Goal: Check status: Check status

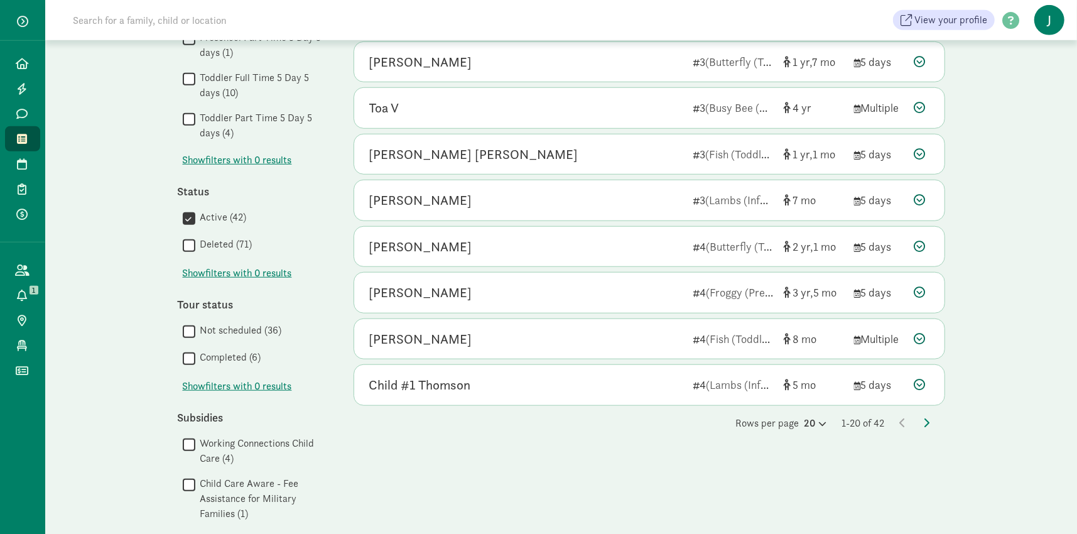
scroll to position [691, 0]
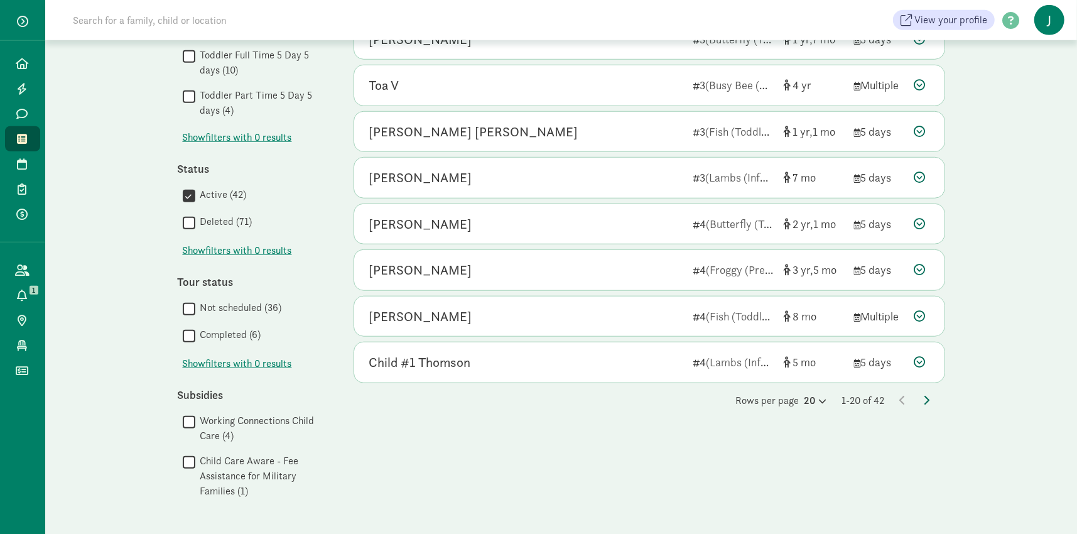
click at [926, 400] on icon at bounding box center [927, 400] width 6 height 10
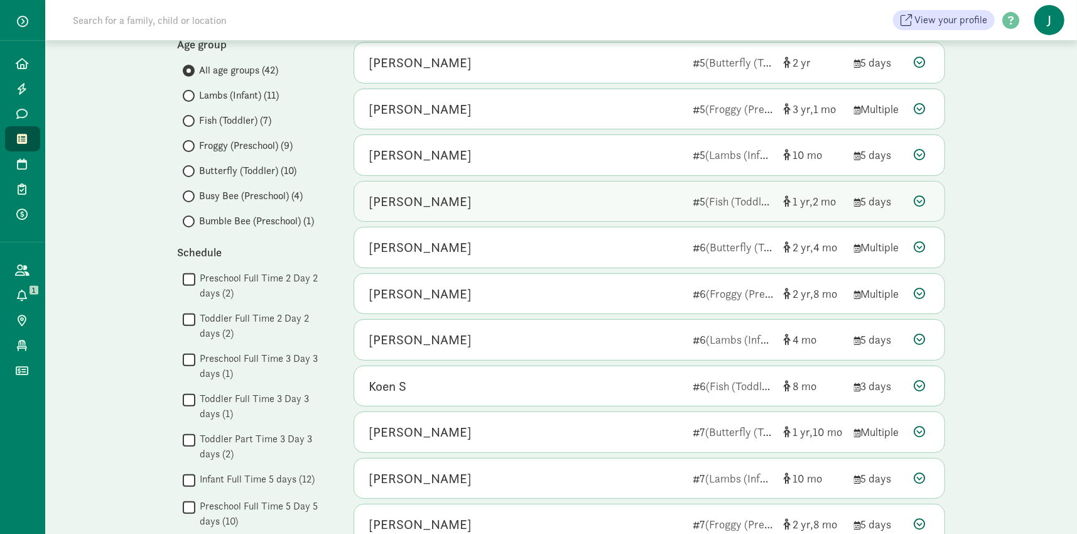
scroll to position [188, 0]
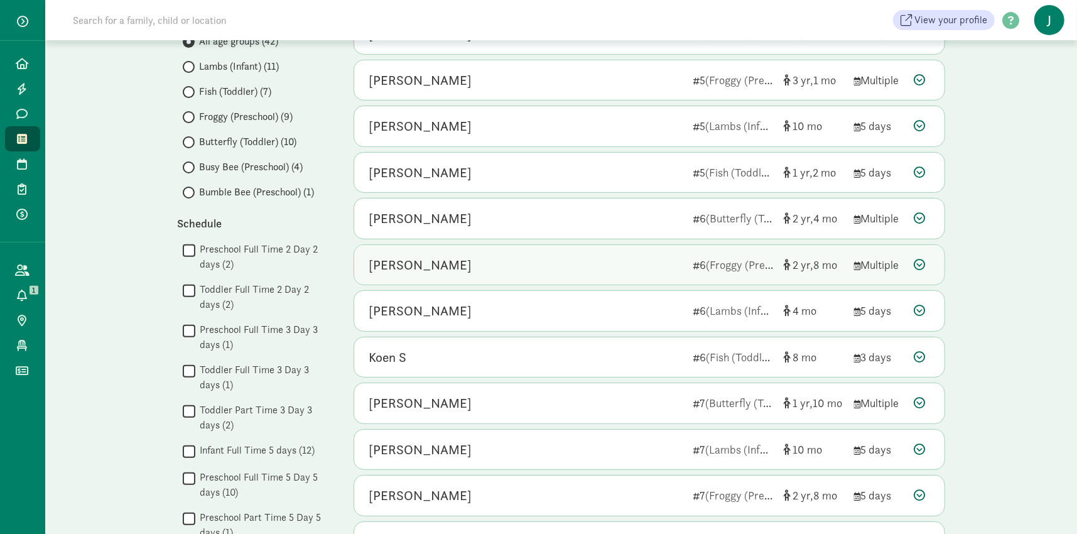
click at [427, 265] on div "[PERSON_NAME]" at bounding box center [420, 265] width 103 height 20
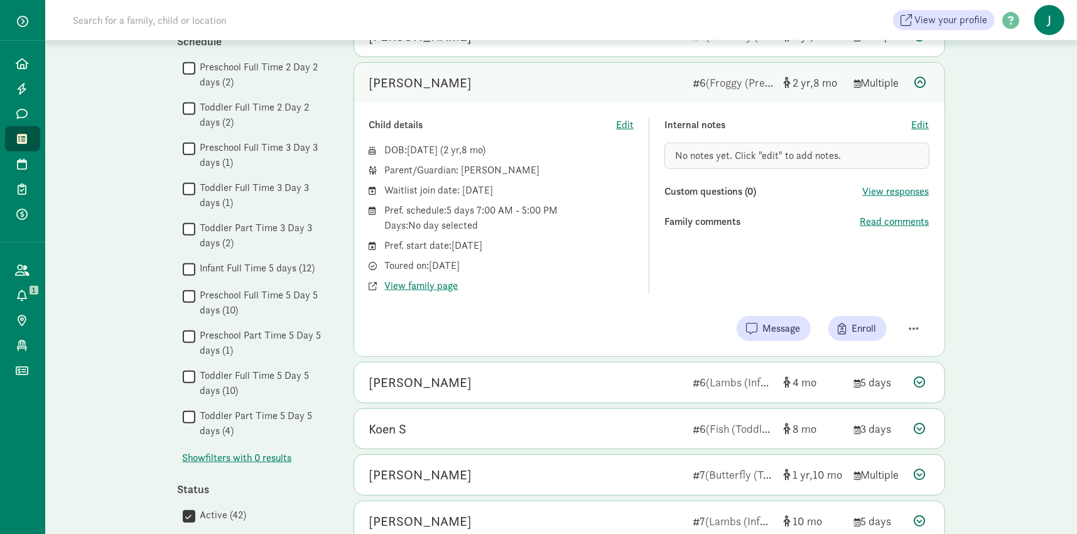
scroll to position [377, 0]
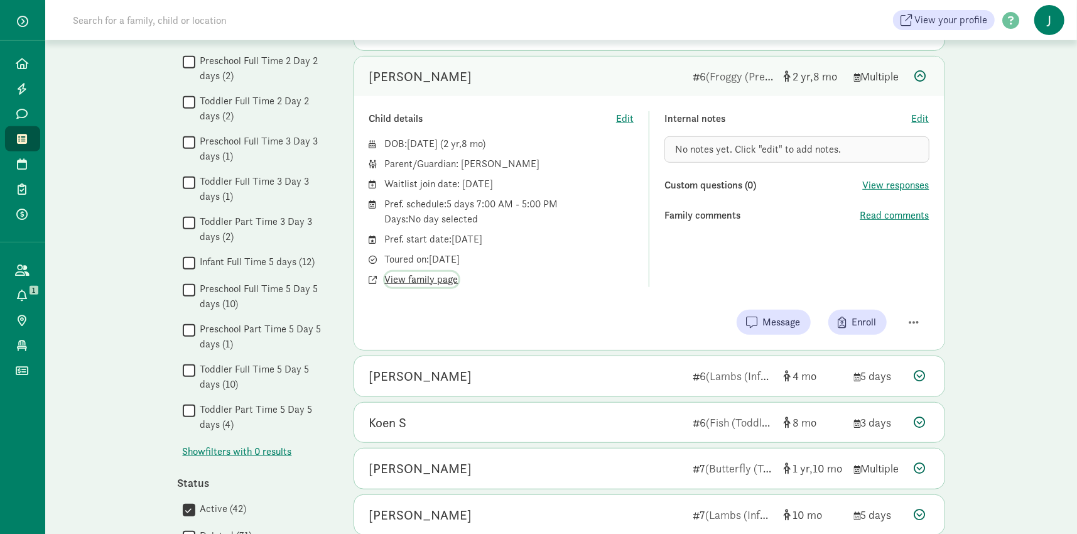
click at [410, 279] on span "View family page" at bounding box center [421, 279] width 73 height 15
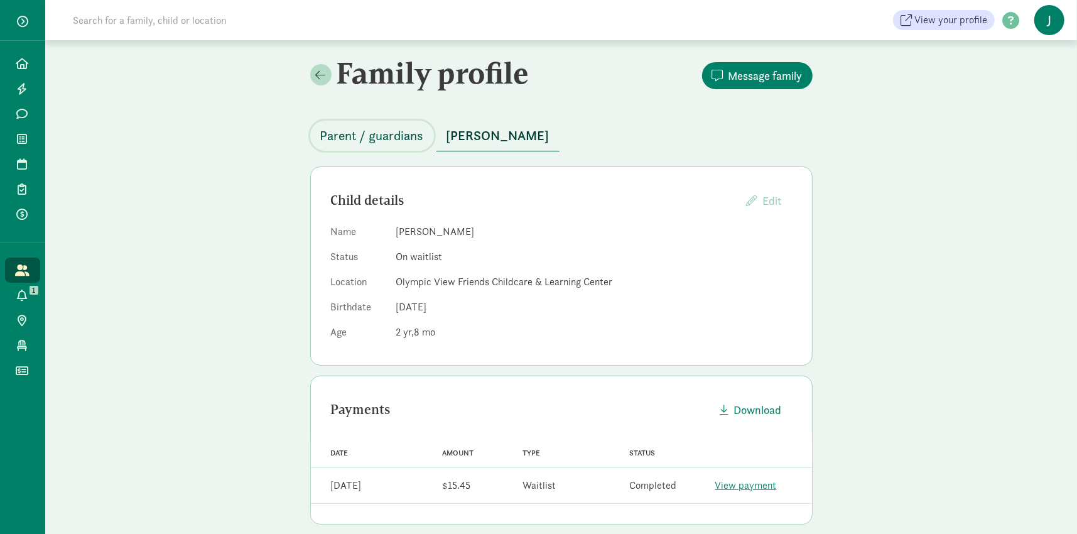
click at [365, 134] on span "Parent / guardians" at bounding box center [372, 136] width 104 height 20
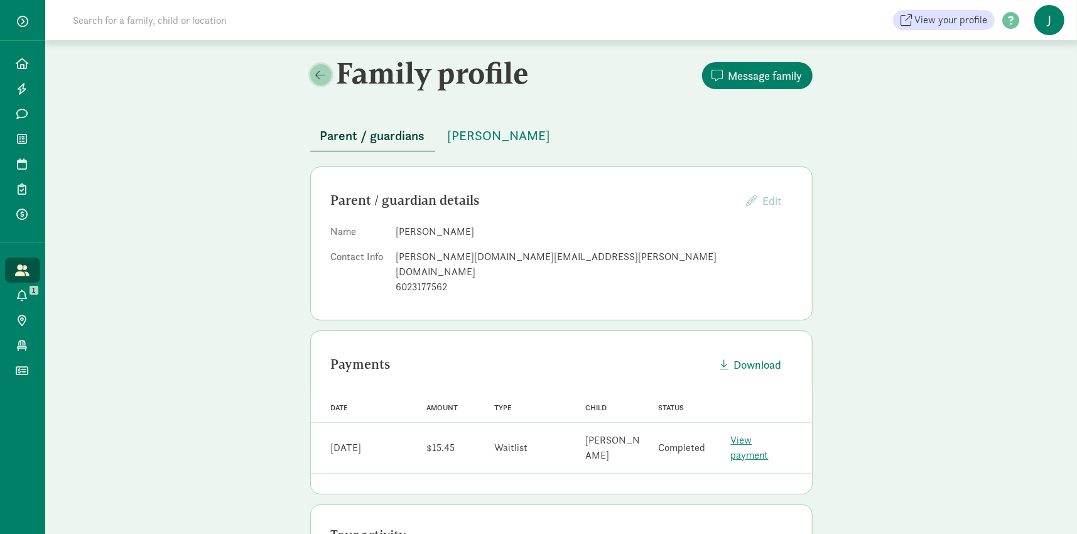
click at [317, 77] on span at bounding box center [321, 74] width 10 height 11
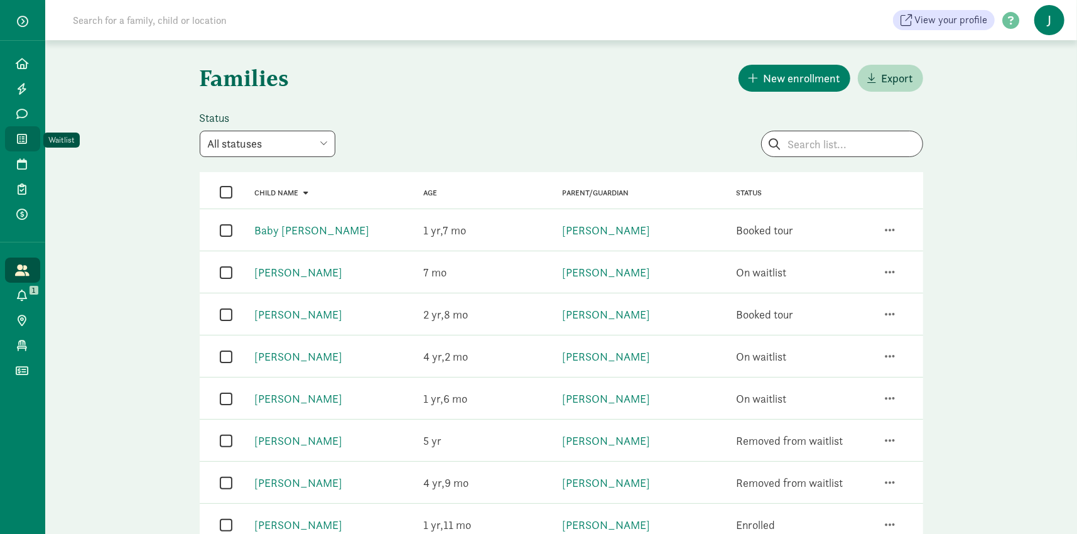
click at [23, 139] on icon at bounding box center [23, 138] width 10 height 11
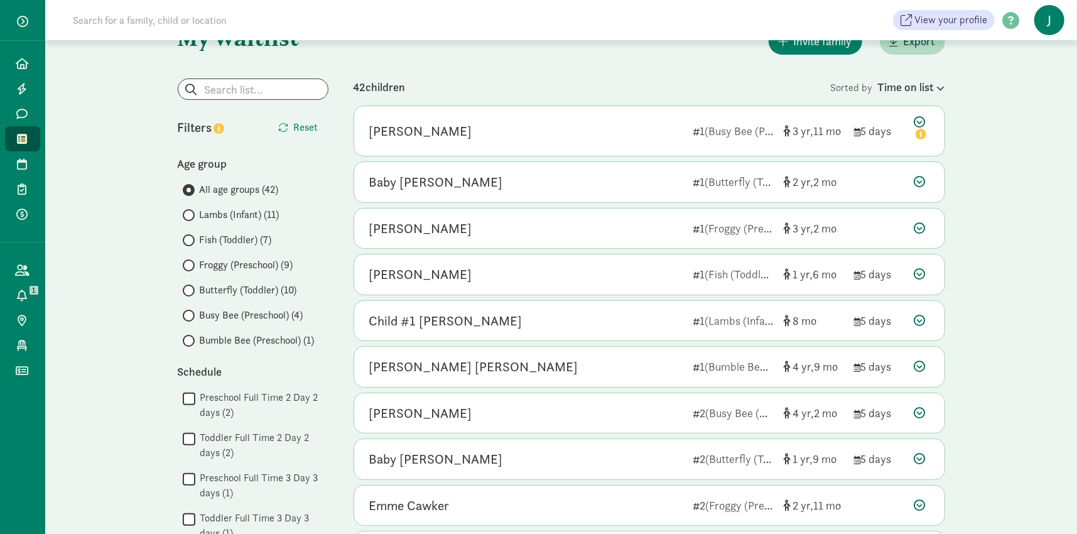
scroll to position [63, 0]
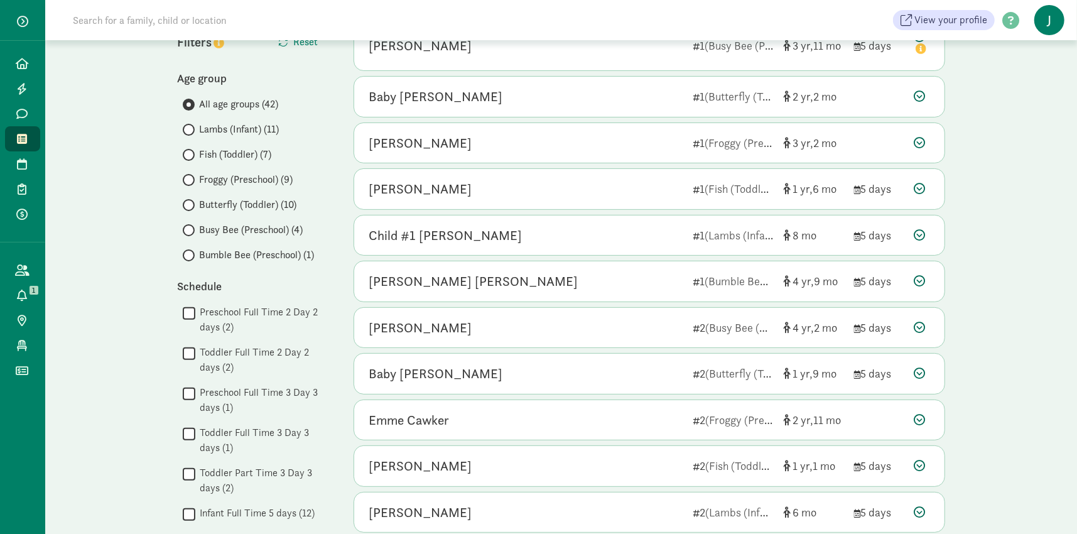
click at [239, 182] on div "All age groups (42) Lambs (Infant) (11) Fish (Toddler) (7) Froggy (Preschool) (…" at bounding box center [253, 180] width 151 height 166
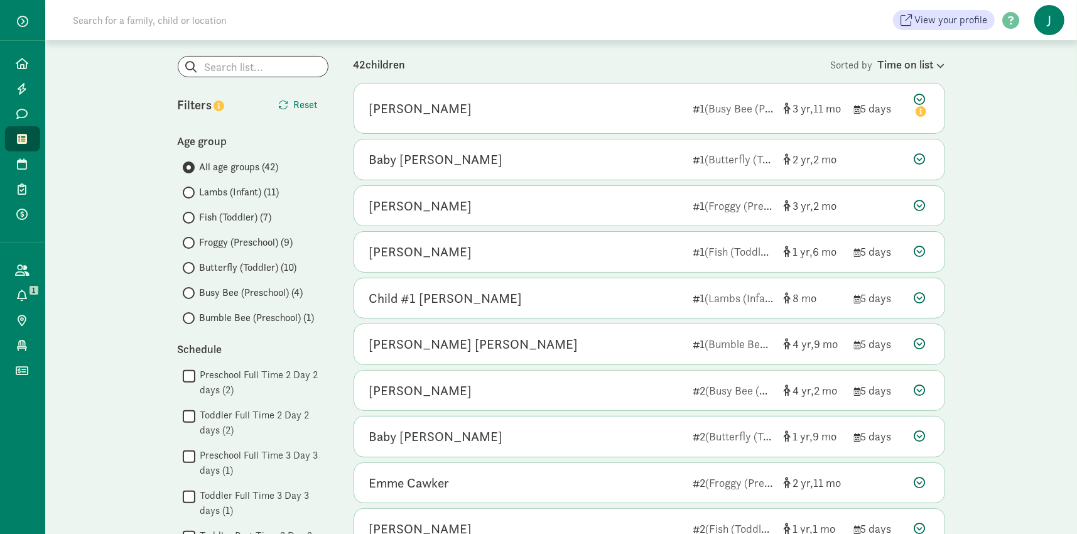
click at [251, 239] on span "Froggy (Preschool) (9)" at bounding box center [247, 242] width 94 height 15
click at [191, 239] on input "Froggy (Preschool) (9)" at bounding box center [187, 243] width 8 height 8
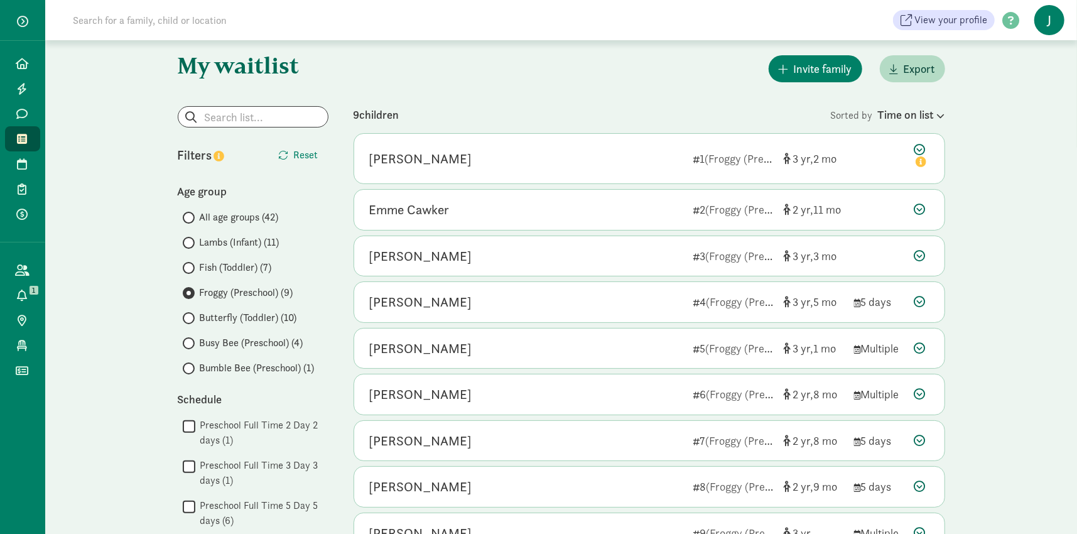
scroll to position [0, 0]
